Goal: Find specific page/section: Find specific page/section

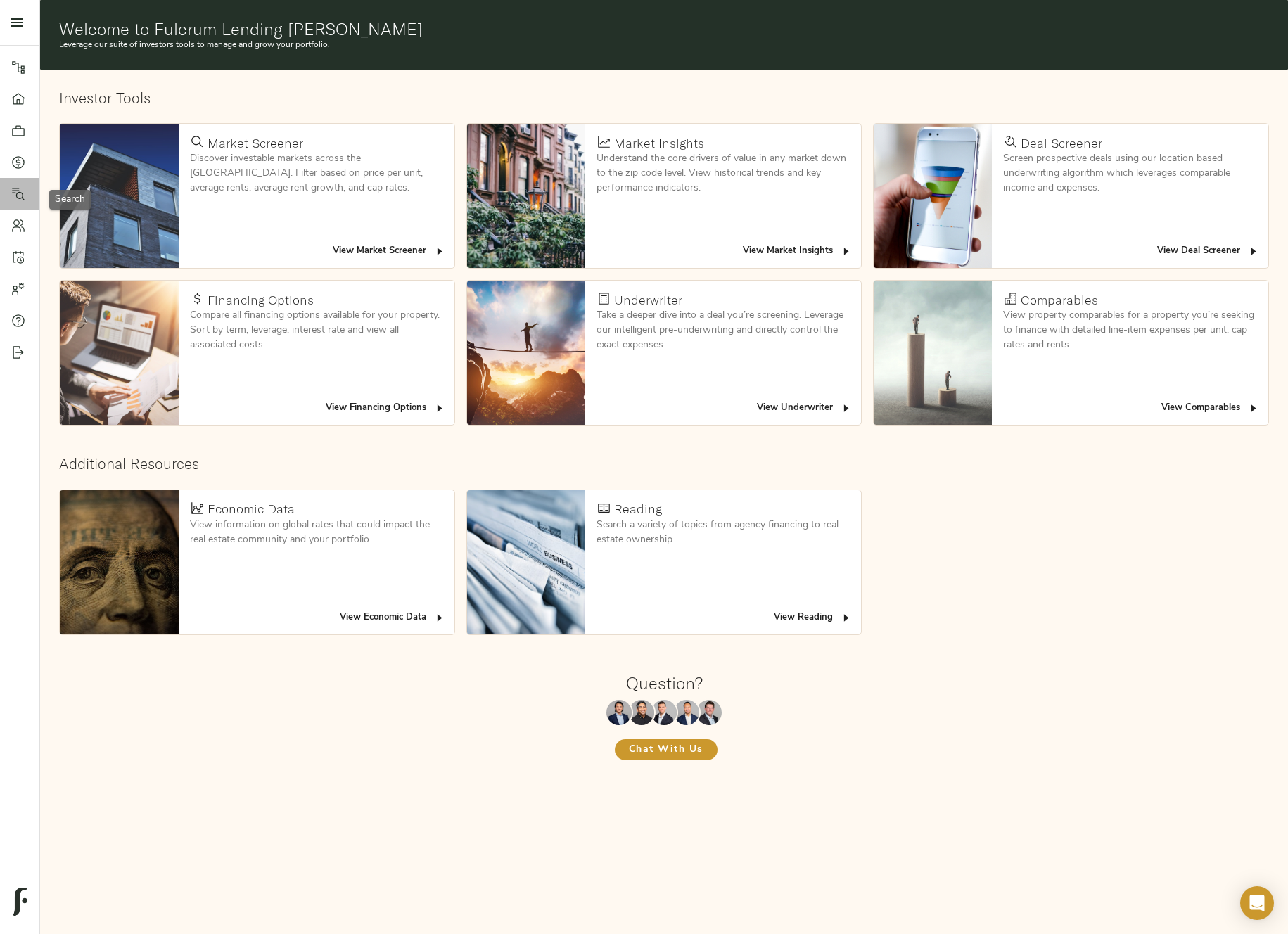
click at [16, 204] on link "Search" at bounding box center [20, 193] width 40 height 31
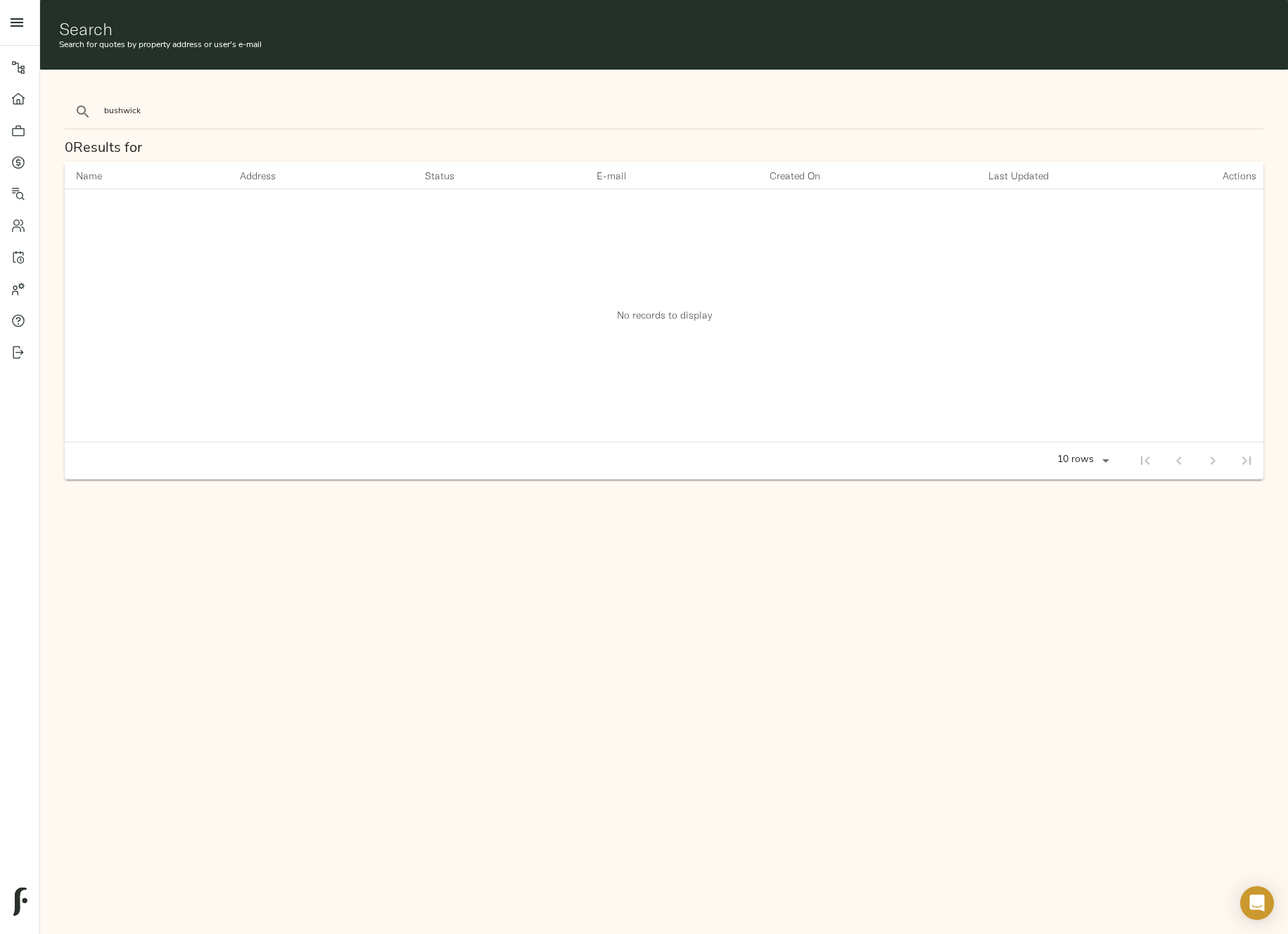
type input "bushwick"
click at [67, 96] on button "search" at bounding box center [82, 112] width 31 height 31
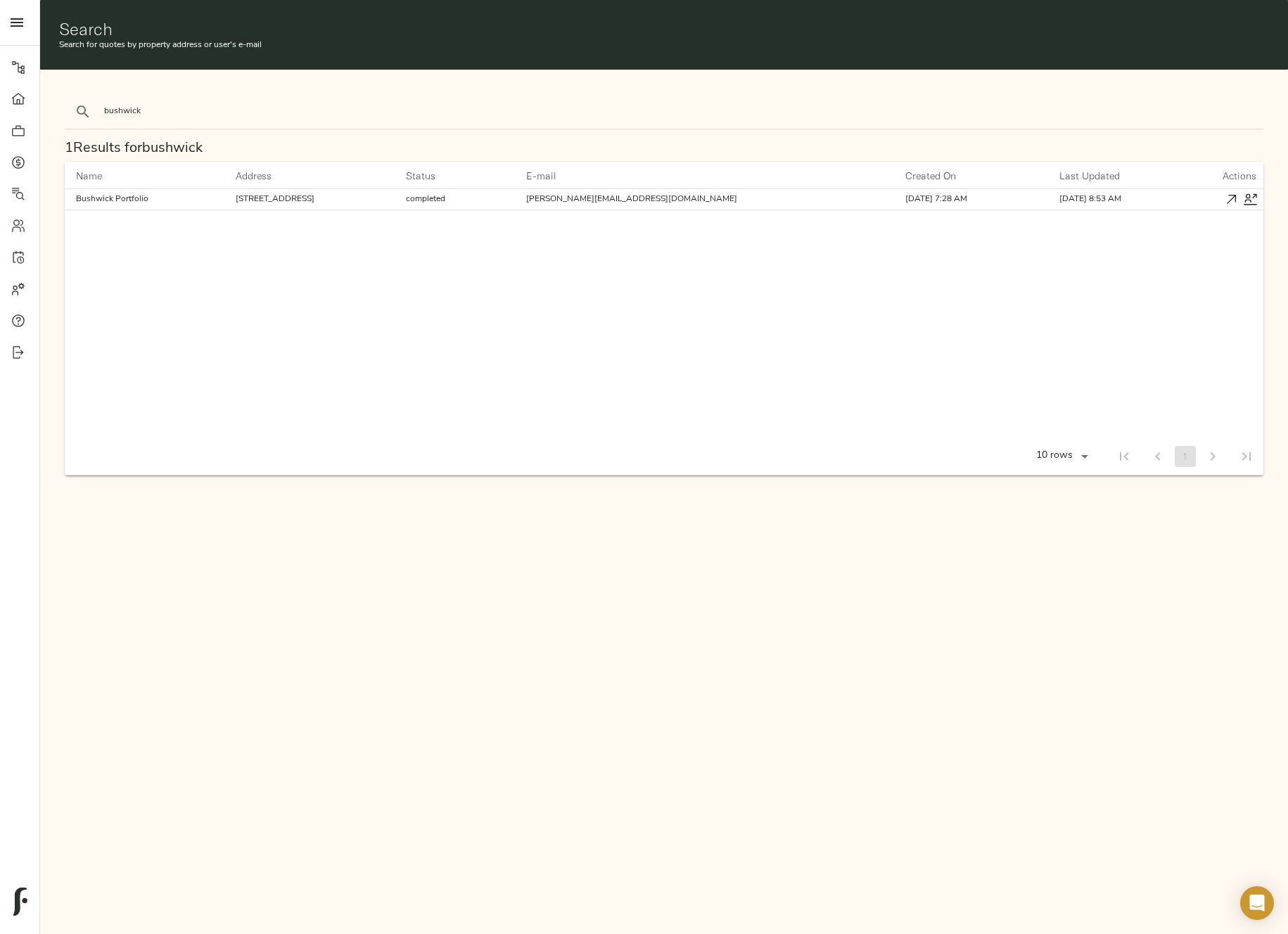
click at [1230, 197] on icon "button" at bounding box center [1231, 199] width 15 height 15
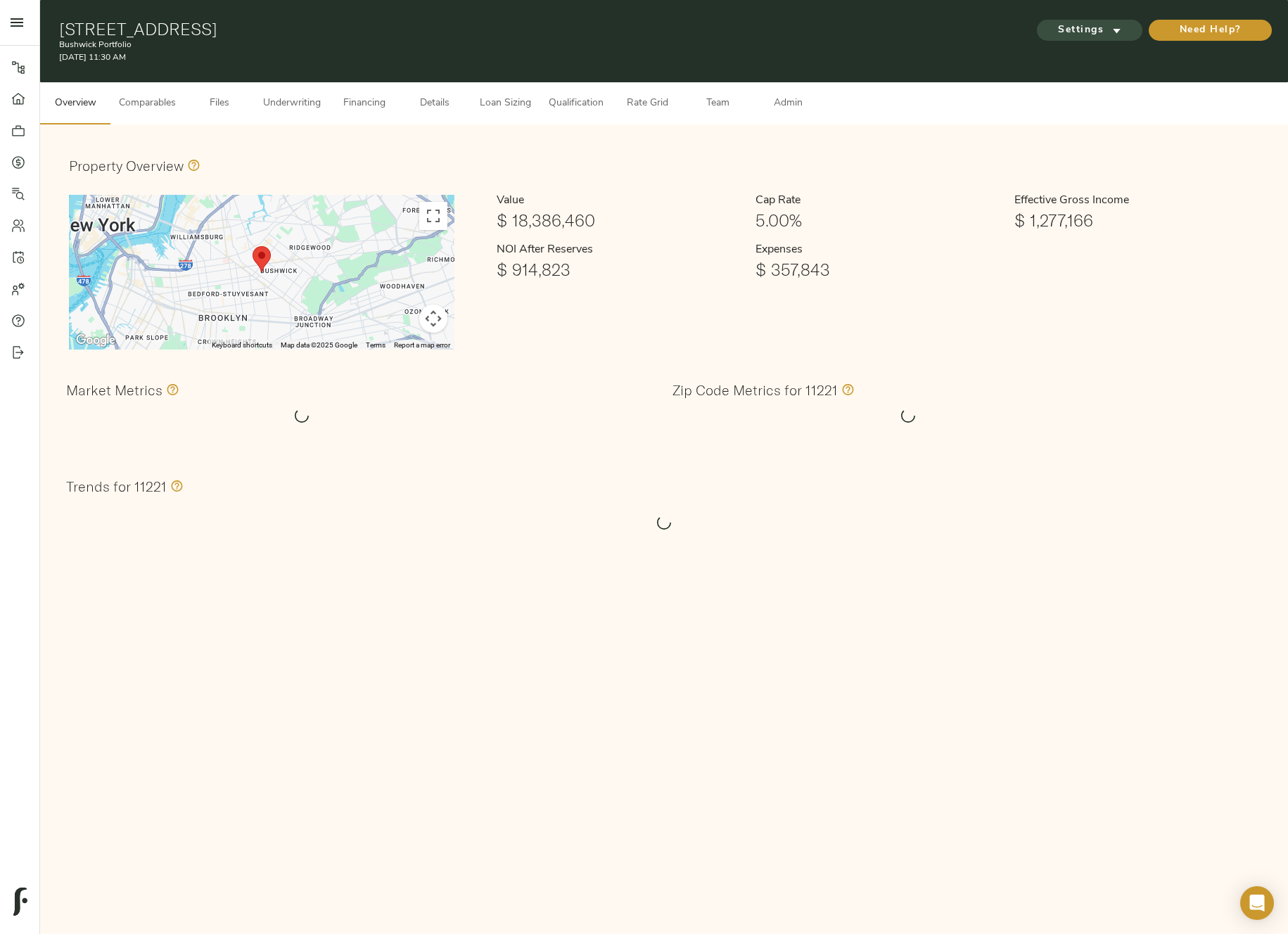
click at [1109, 35] on icon "submit" at bounding box center [1117, 31] width 15 height 15
click at [859, 218] on div at bounding box center [644, 467] width 1288 height 934
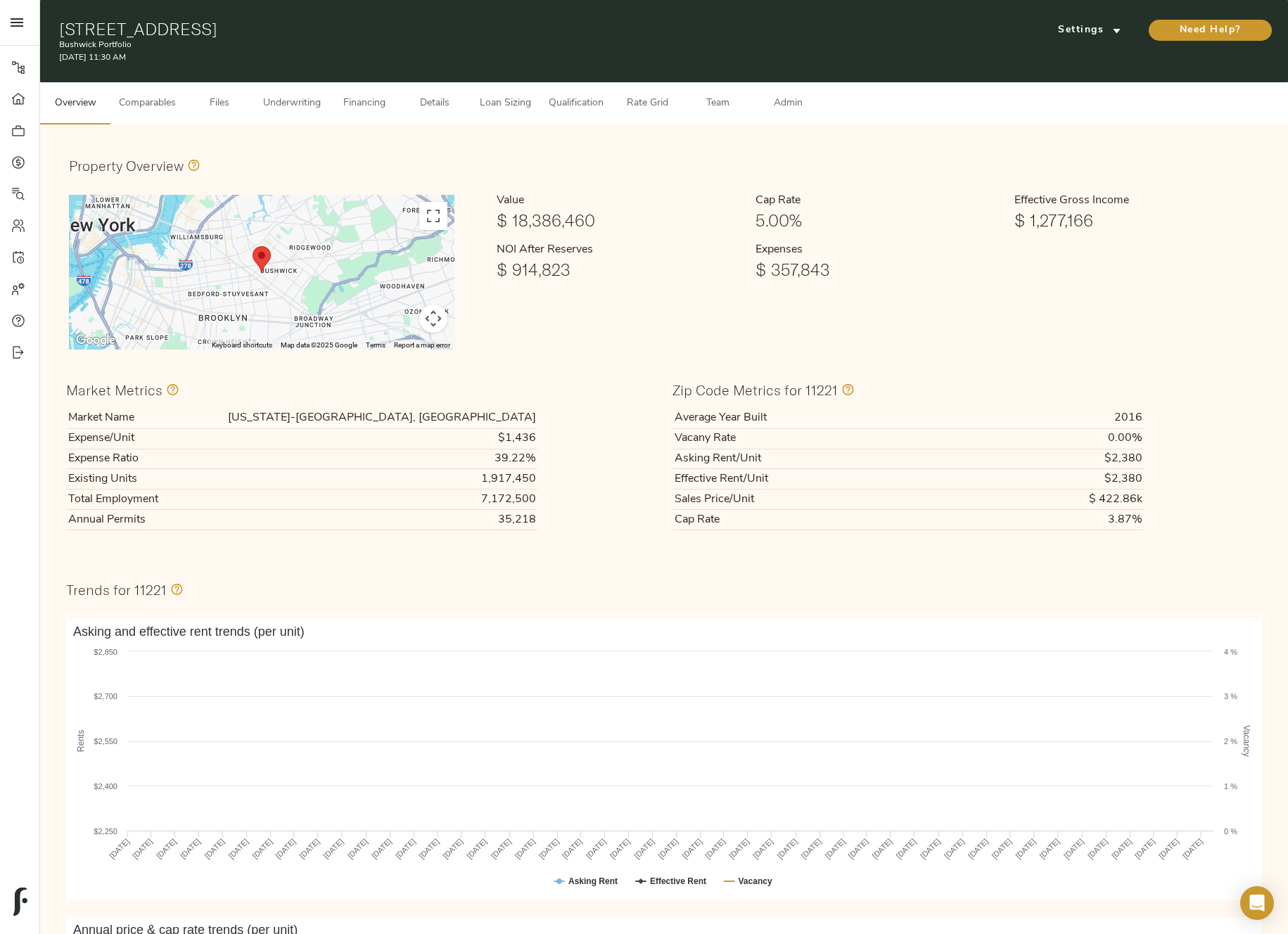
click at [784, 111] on span "Admin" at bounding box center [788, 103] width 54 height 18
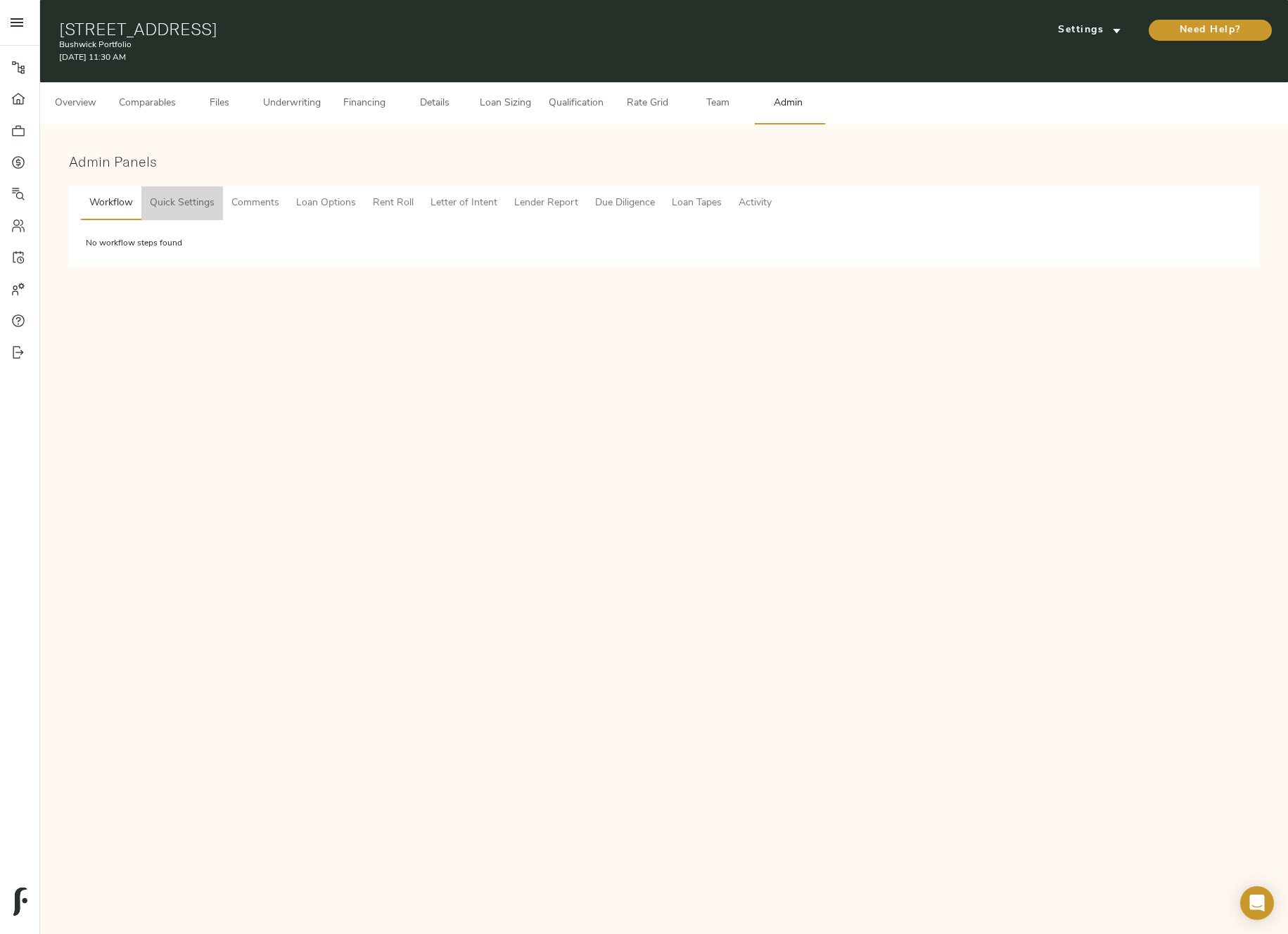
click at [164, 203] on span "Quick Settings" at bounding box center [182, 203] width 64 height 18
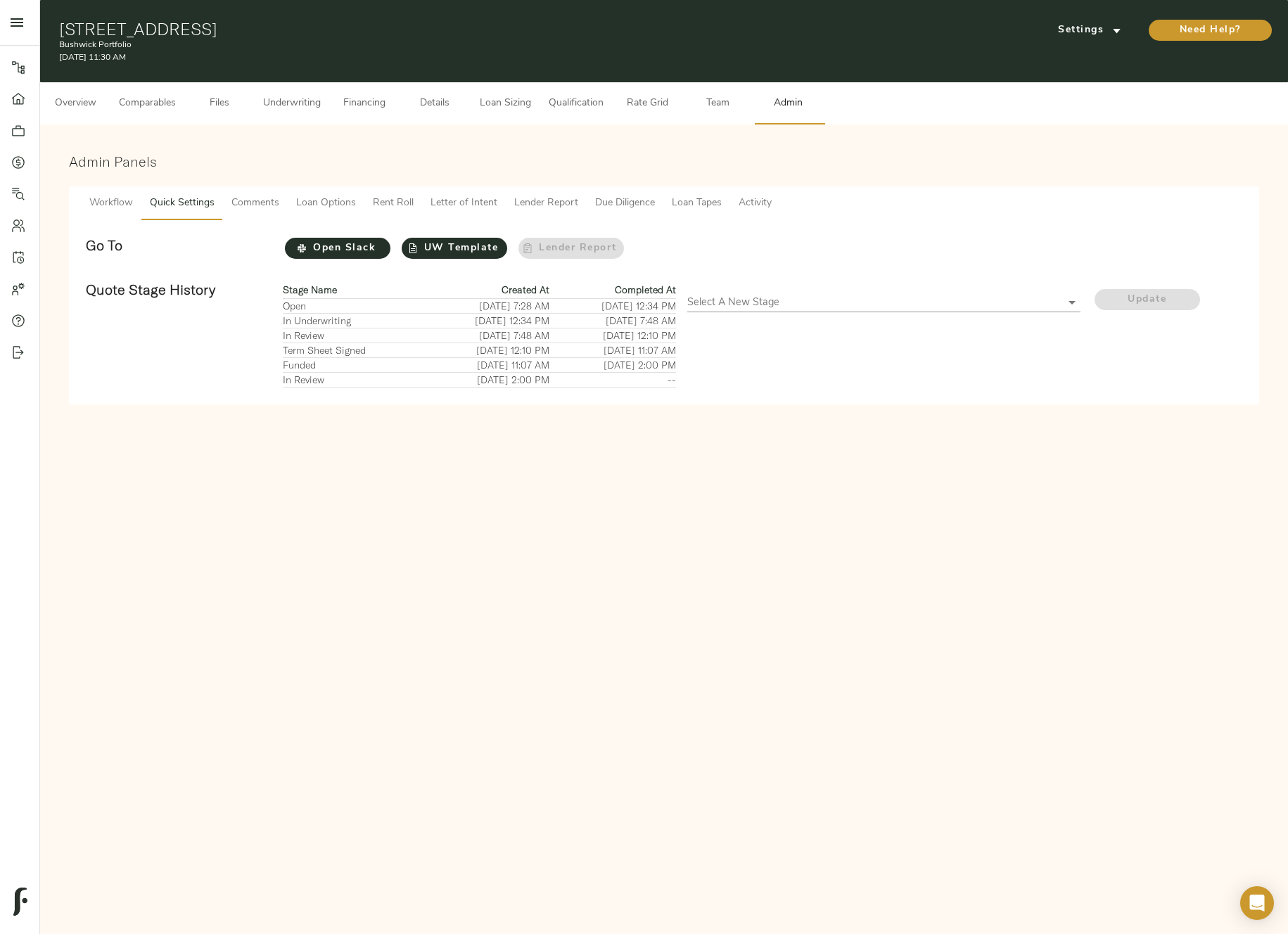
click at [640, 206] on span "Due Diligence" at bounding box center [624, 203] width 60 height 18
